Goal: Check status: Check status

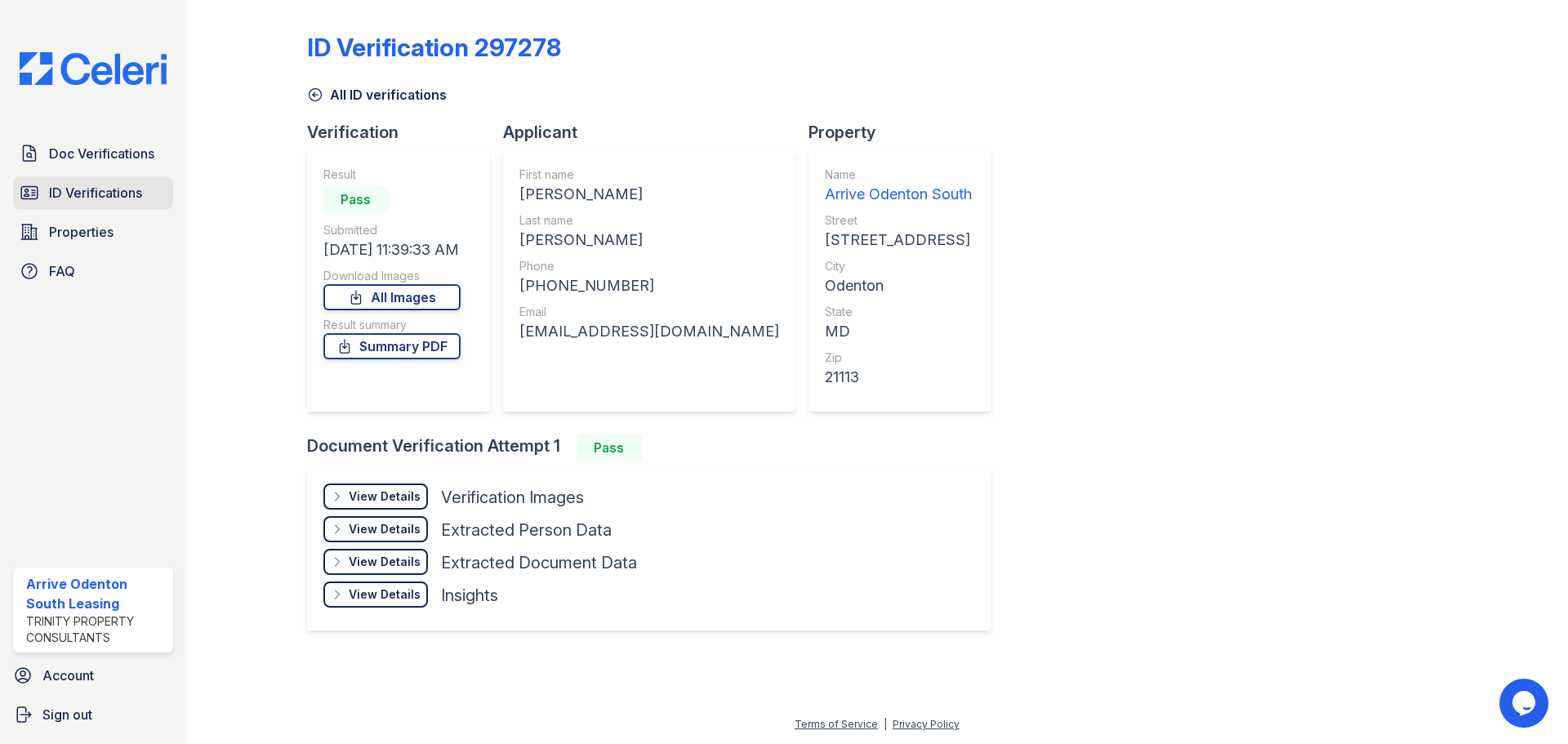
click at [101, 184] on span "ID Verifications" at bounding box center [95, 193] width 93 height 20
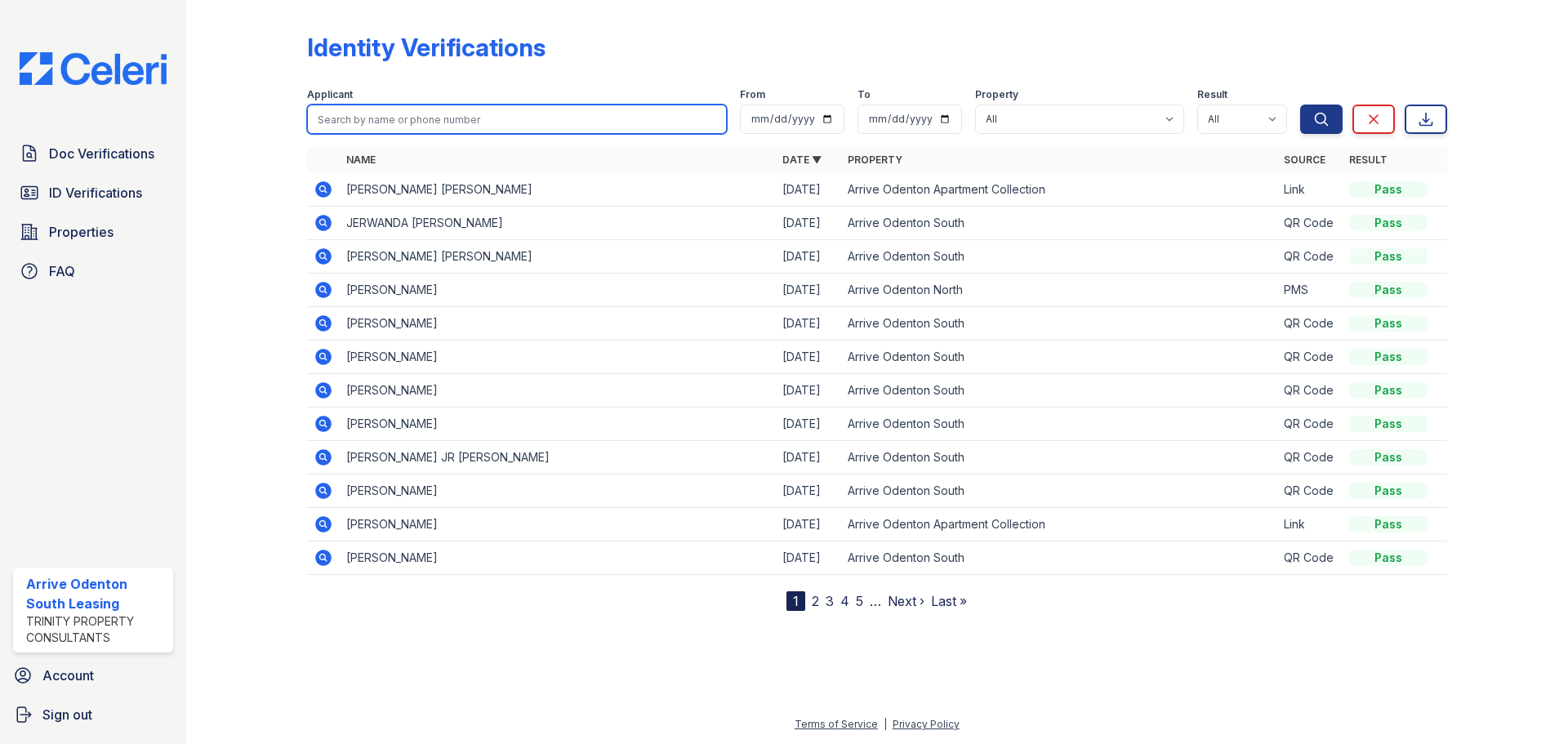
click at [354, 125] on input "search" at bounding box center [516, 120] width 419 height 29
type input "[PERSON_NAME]"
click at [1300, 105] on button "Search" at bounding box center [1321, 120] width 42 height 29
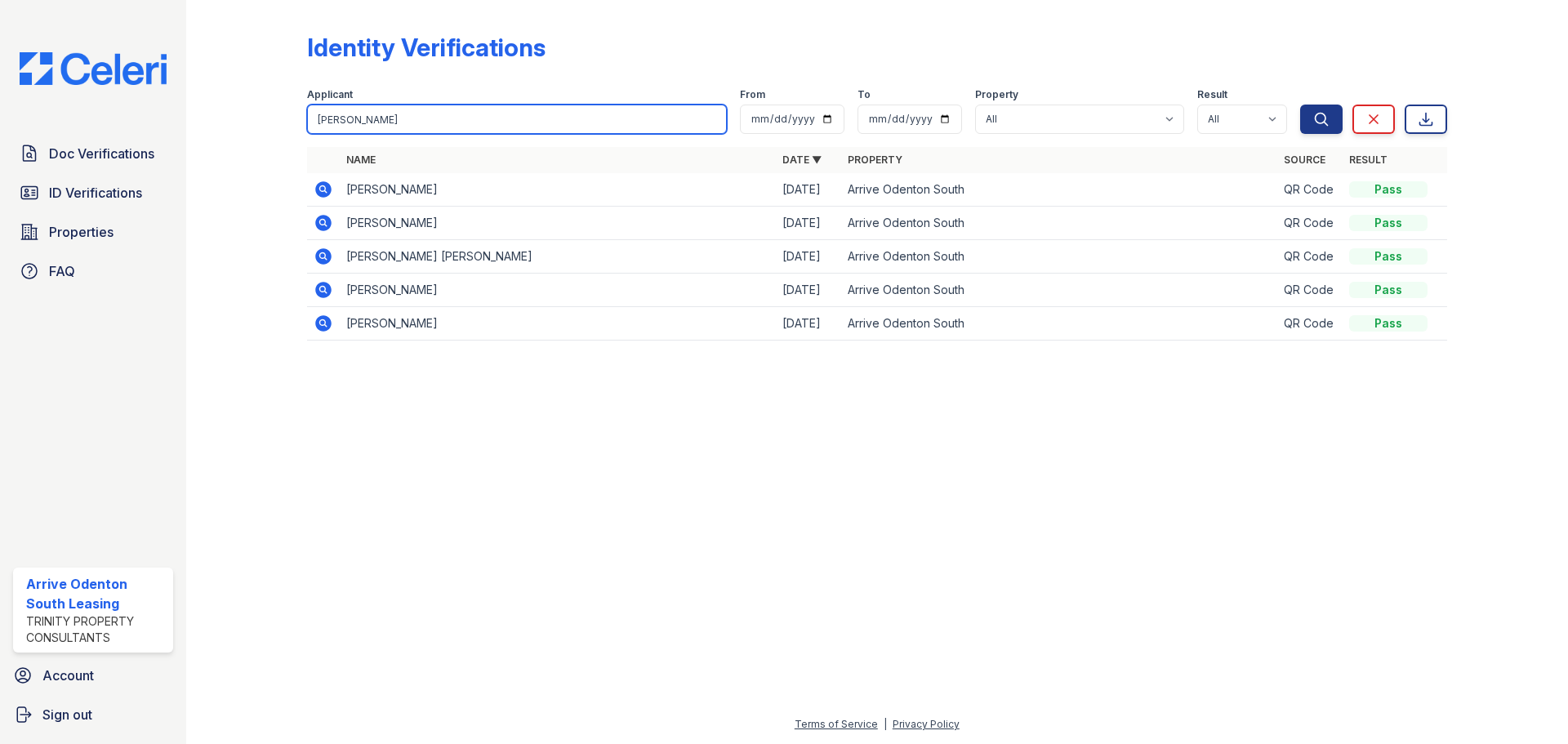
drag, startPoint x: 419, startPoint y: 120, endPoint x: 301, endPoint y: 124, distance: 118.1
click at [301, 124] on div "Identity Verifications Filter Applicant [PERSON_NAME] From To Property All Arri…" at bounding box center [877, 191] width 1330 height 383
type input "[PERSON_NAME]"
click at [1300, 105] on button "Search" at bounding box center [1321, 120] width 42 height 29
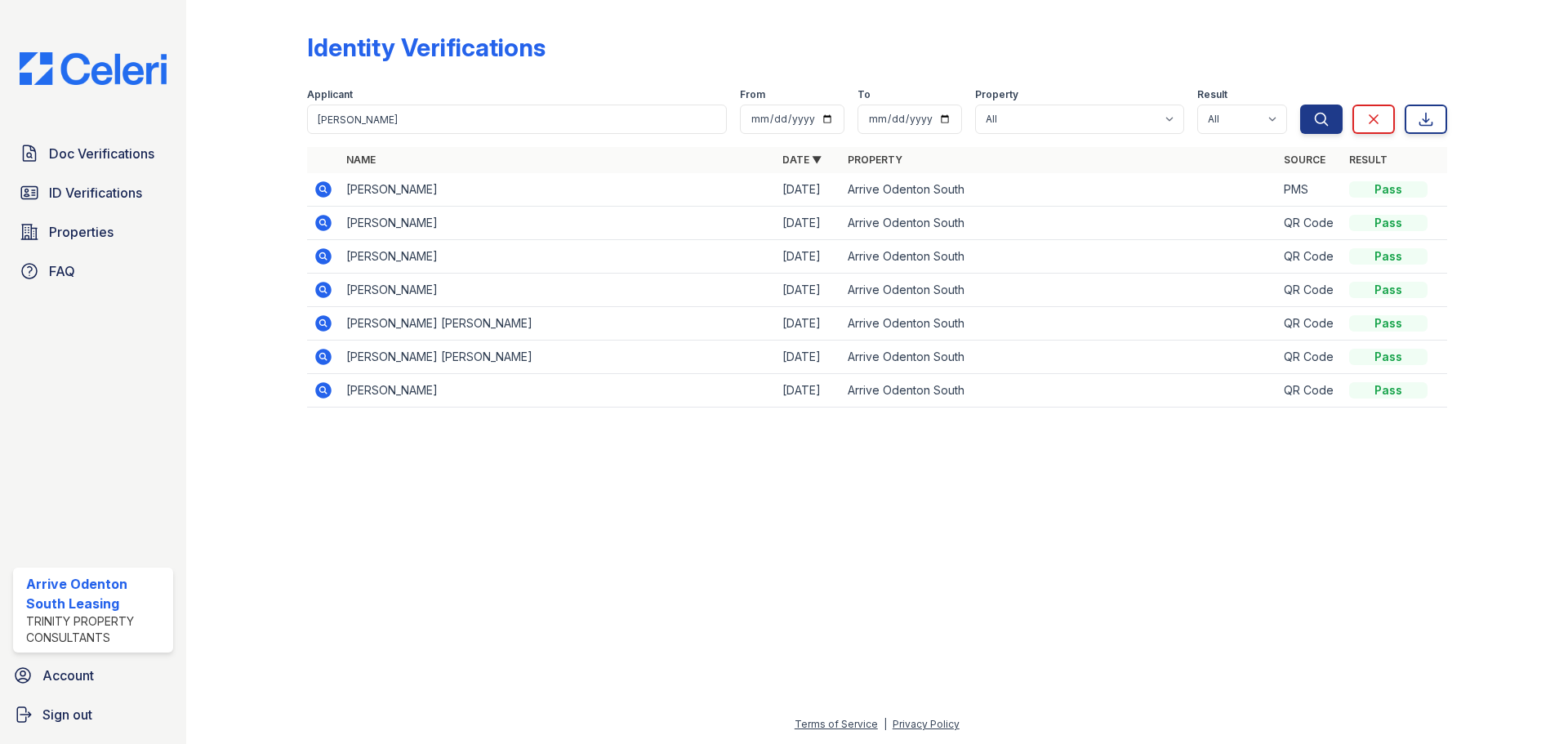
click at [321, 188] on icon at bounding box center [322, 188] width 4 height 4
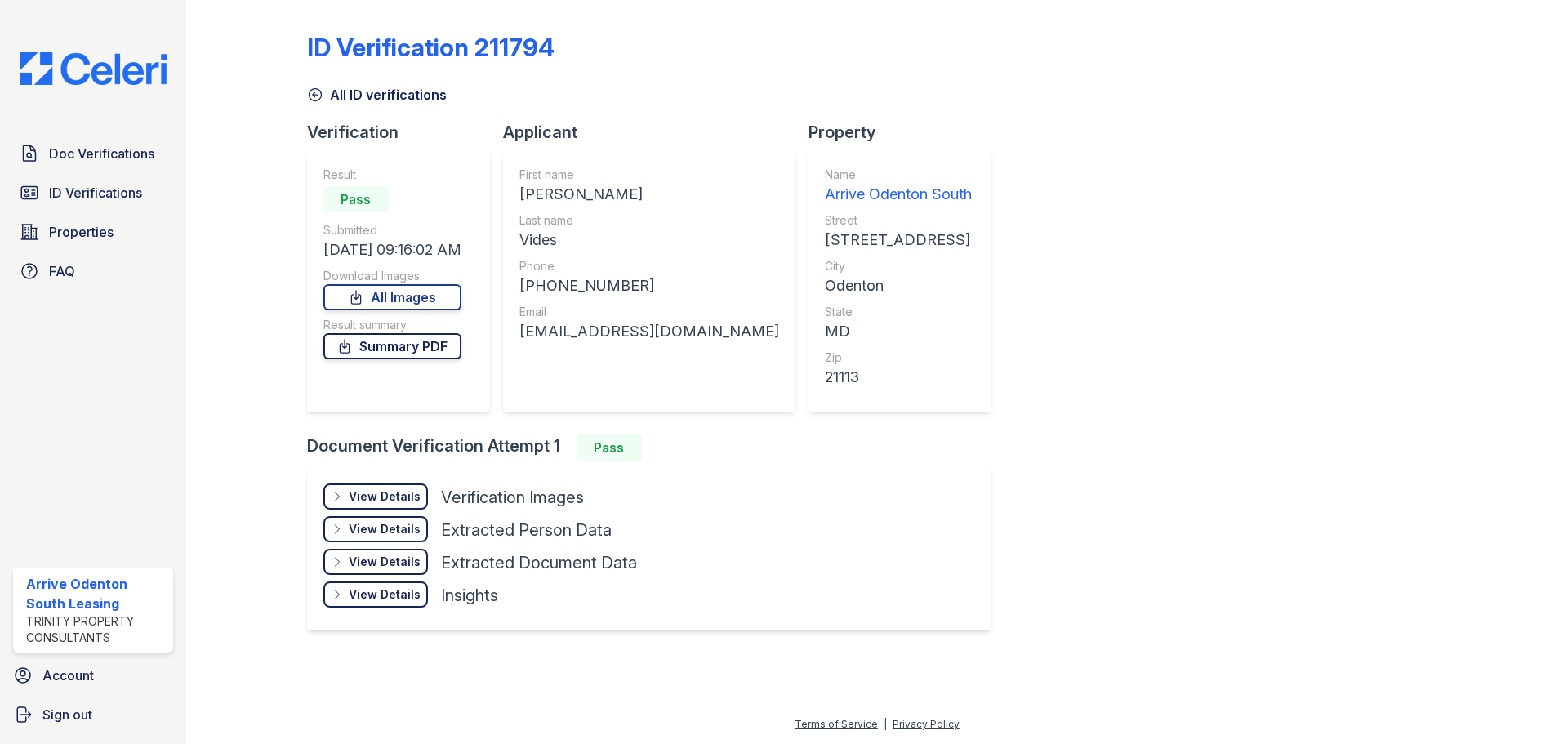
click at [430, 346] on link "Summary PDF" at bounding box center [392, 346] width 138 height 26
